Goal: Task Accomplishment & Management: Manage account settings

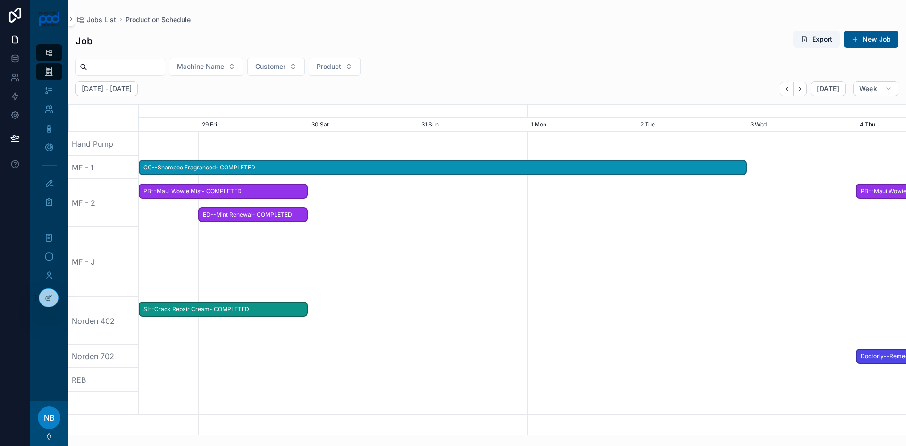
scroll to position [0, 1151]
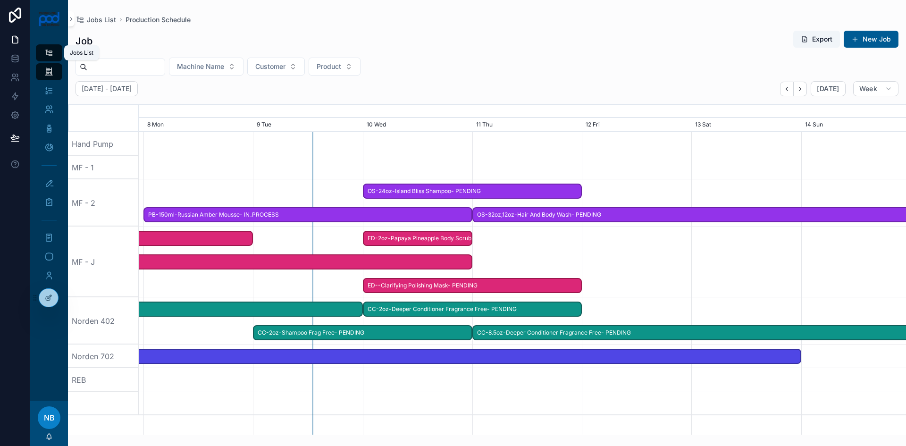
drag, startPoint x: 54, startPoint y: 53, endPoint x: 55, endPoint y: 70, distance: 17.0
click at [54, 53] on div "Jobs List" at bounding box center [49, 52] width 15 height 15
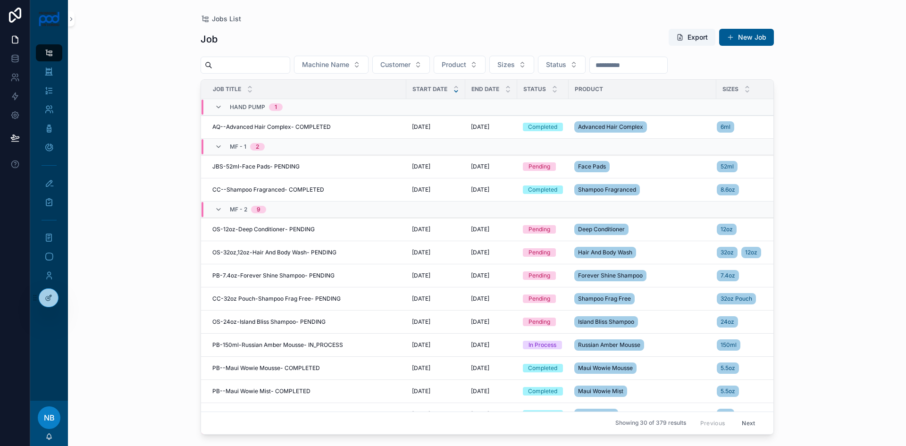
click at [455, 91] on icon "scrollable content" at bounding box center [456, 91] width 3 height 1
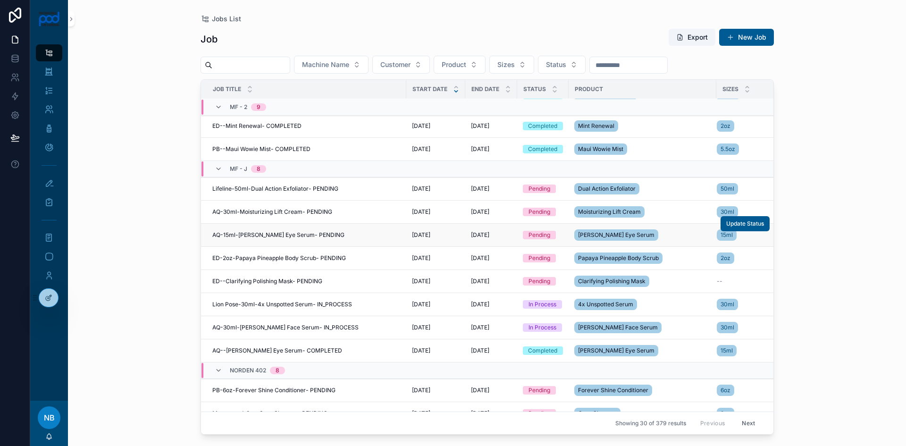
scroll to position [249, 0]
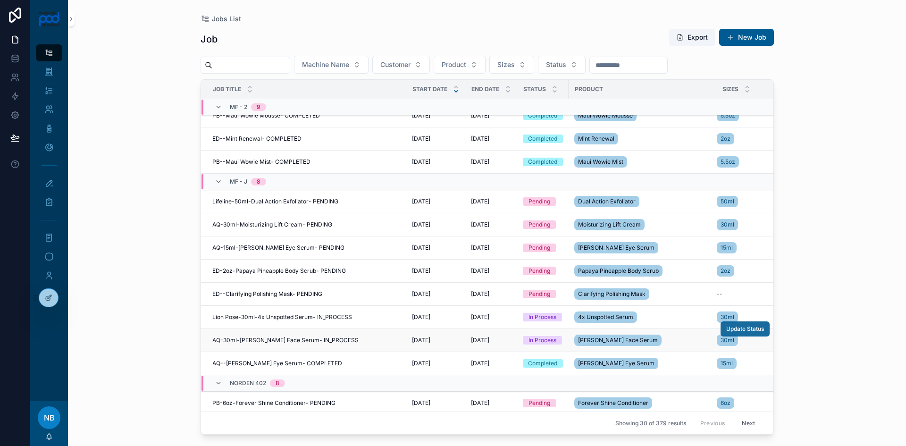
click at [727, 326] on span "Update Status" at bounding box center [746, 329] width 38 height 8
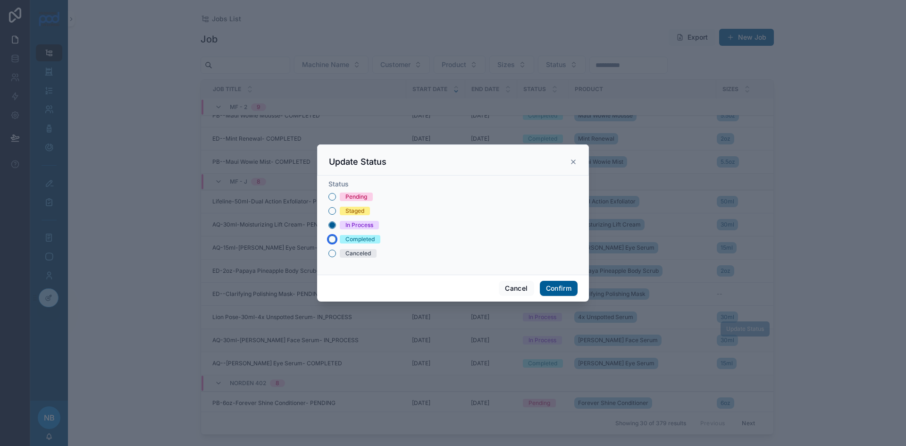
click at [332, 240] on button "Completed" at bounding box center [333, 240] width 8 height 8
click at [567, 287] on button "Confirm" at bounding box center [559, 288] width 38 height 15
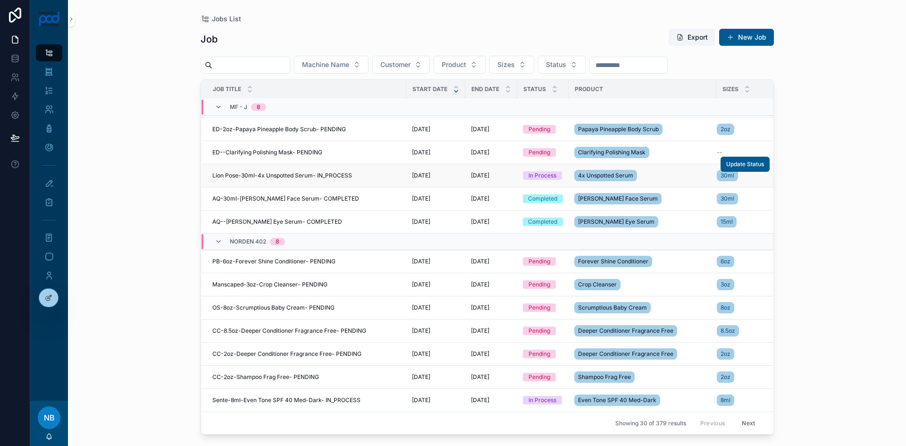
scroll to position [482, 0]
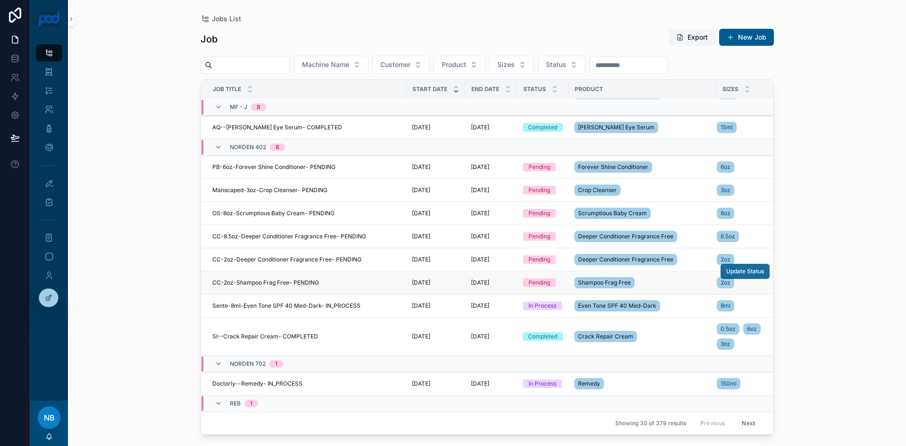
click at [732, 271] on span "Update Status" at bounding box center [746, 272] width 38 height 8
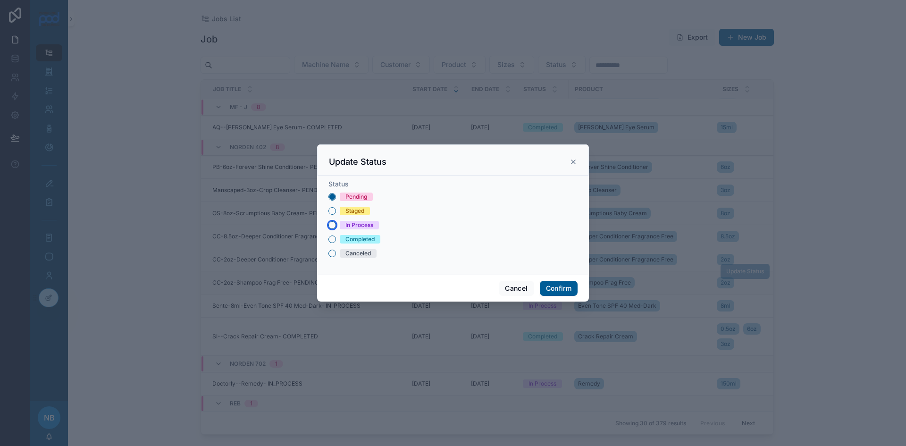
click at [335, 224] on button "In Process" at bounding box center [333, 225] width 8 height 8
click at [552, 291] on button "Confirm" at bounding box center [559, 288] width 38 height 15
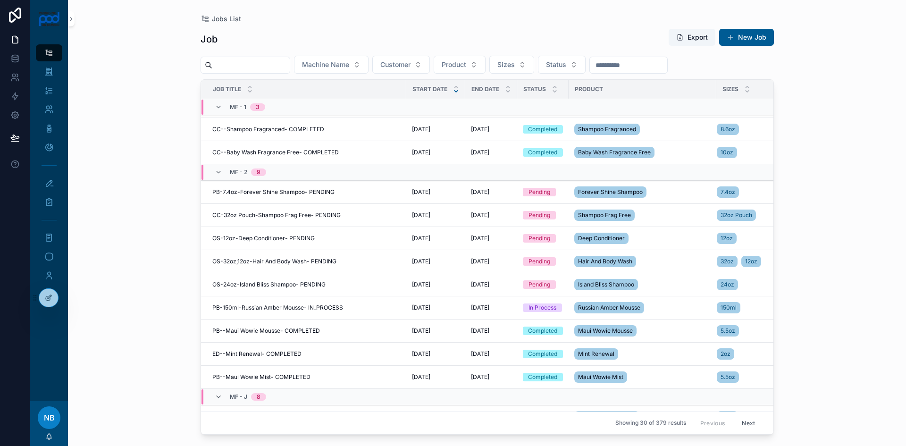
scroll to position [0, 0]
